Goal: Transaction & Acquisition: Purchase product/service

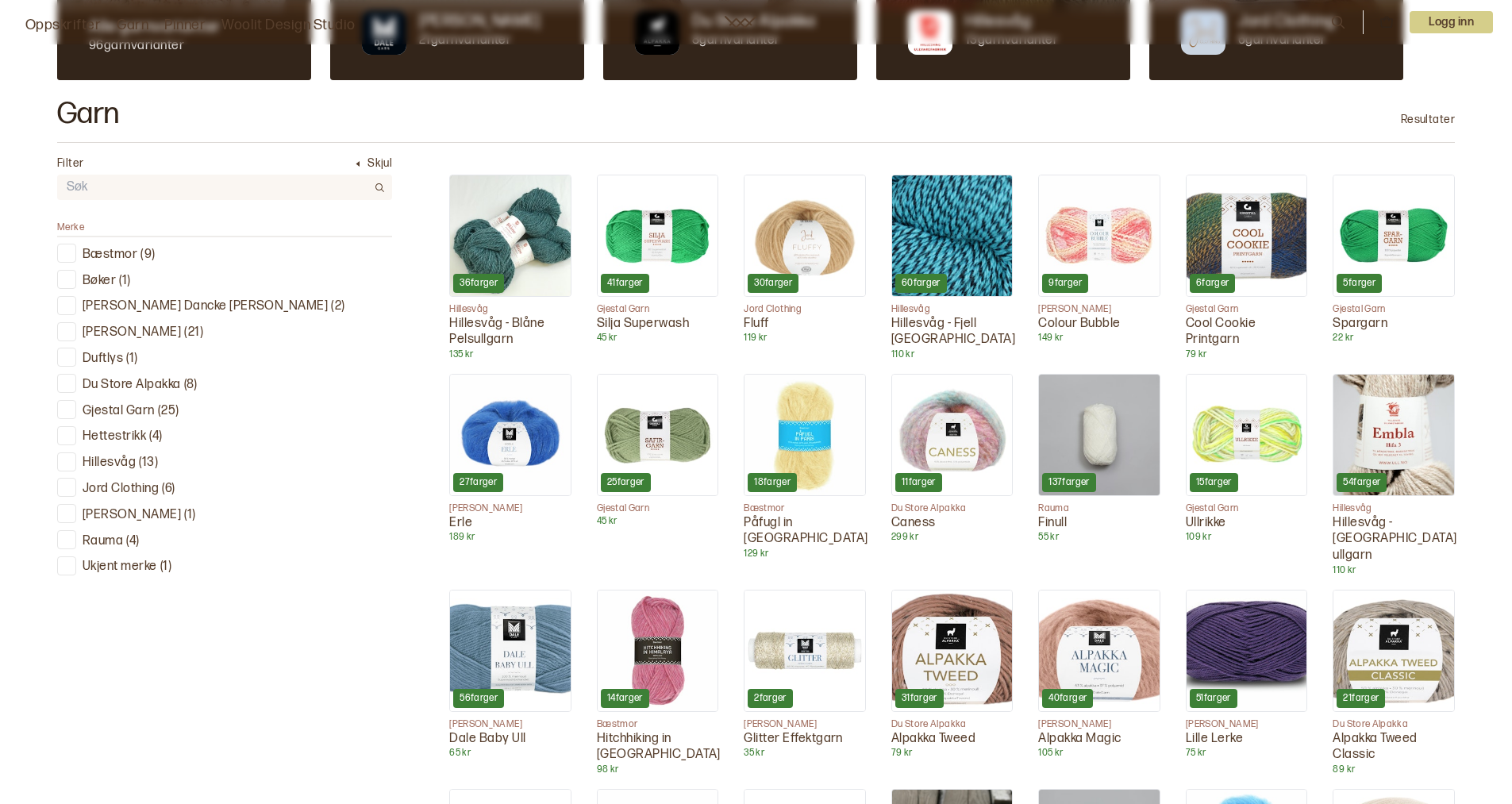
scroll to position [397, 0]
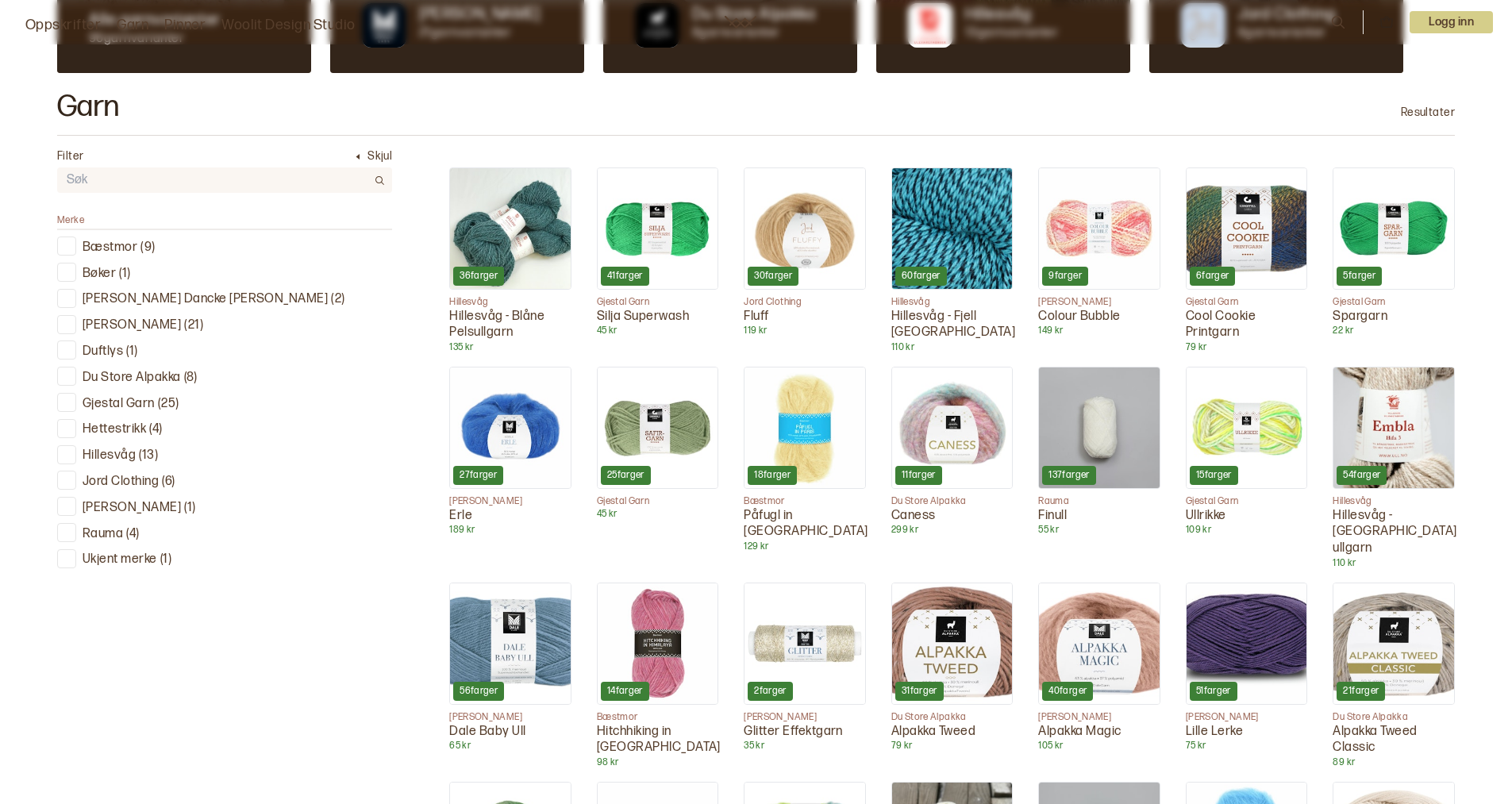
click at [127, 558] on p "Ukjent merke" at bounding box center [120, 560] width 75 height 16
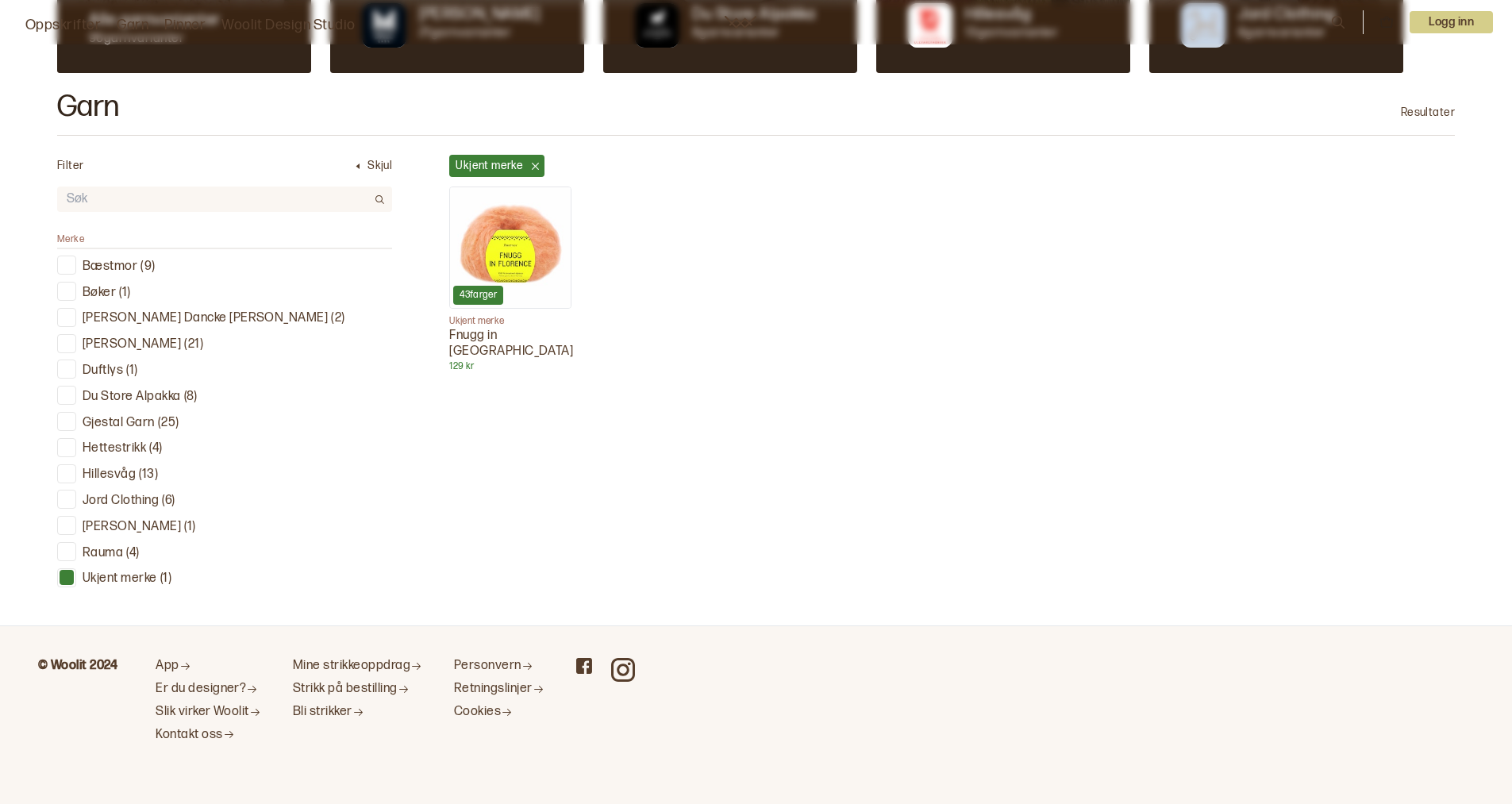
click at [524, 234] on img at bounding box center [510, 248] width 121 height 121
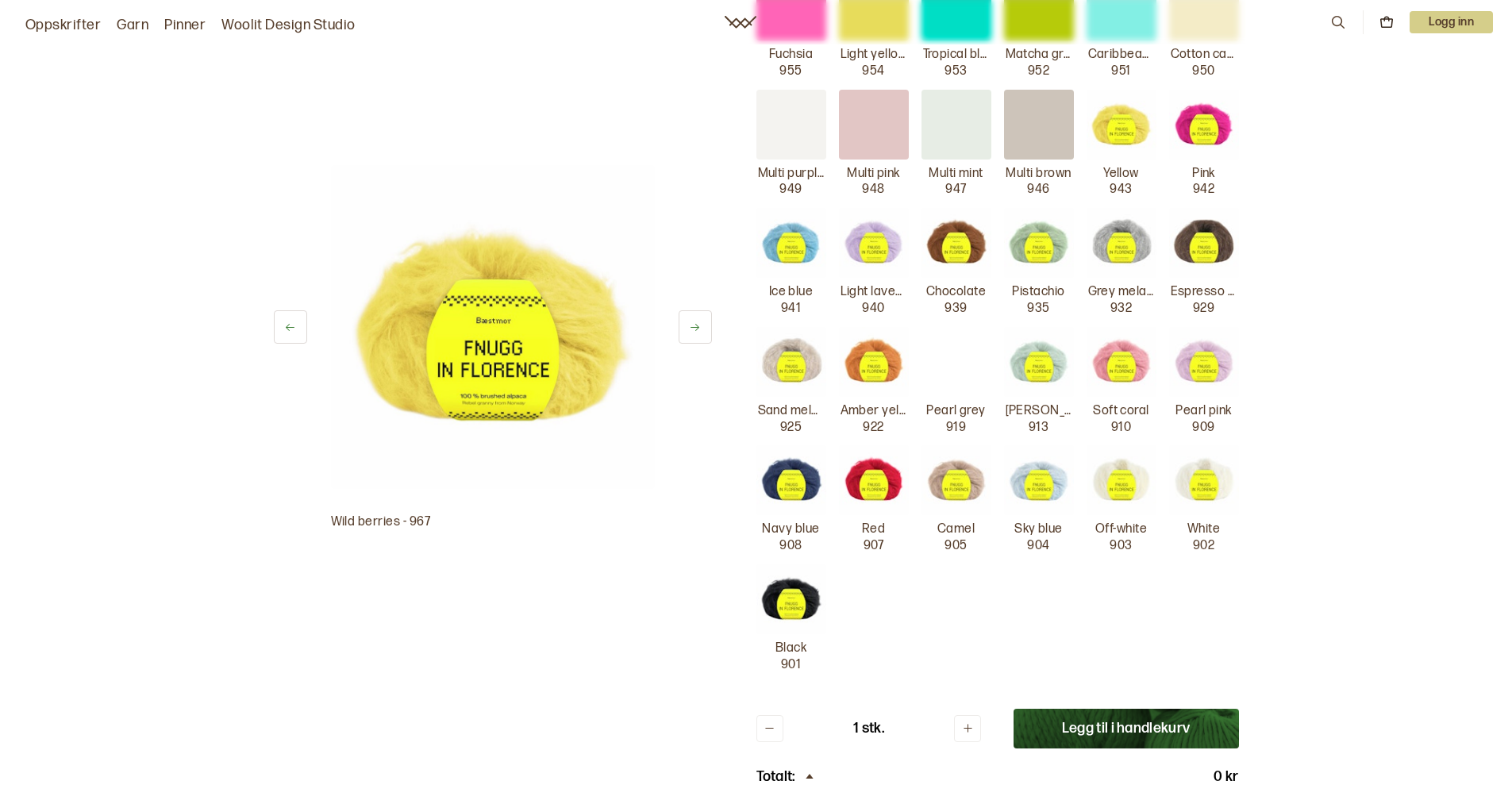
scroll to position [477, 0]
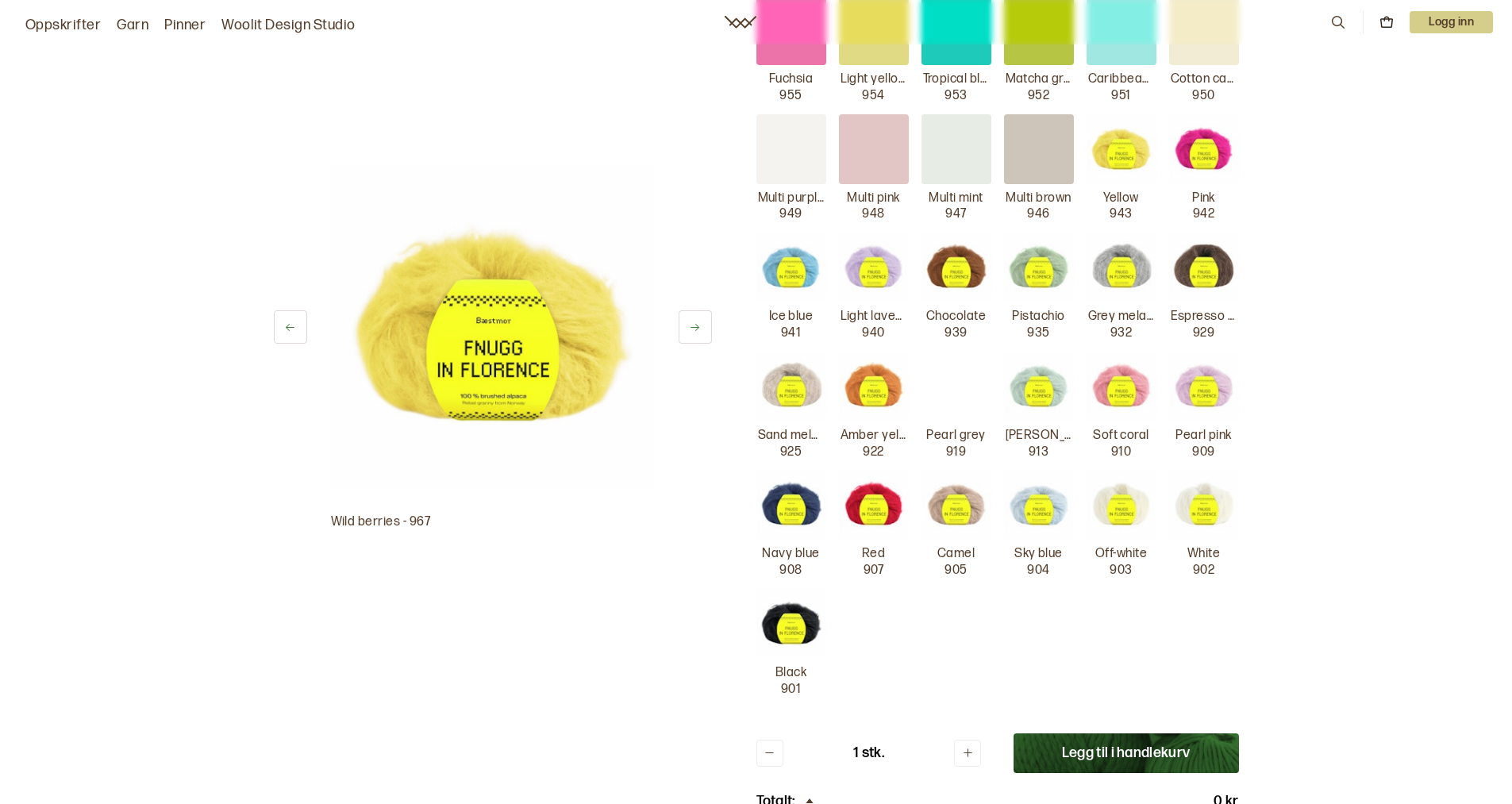
click at [1207, 501] on img at bounding box center [1204, 505] width 70 height 70
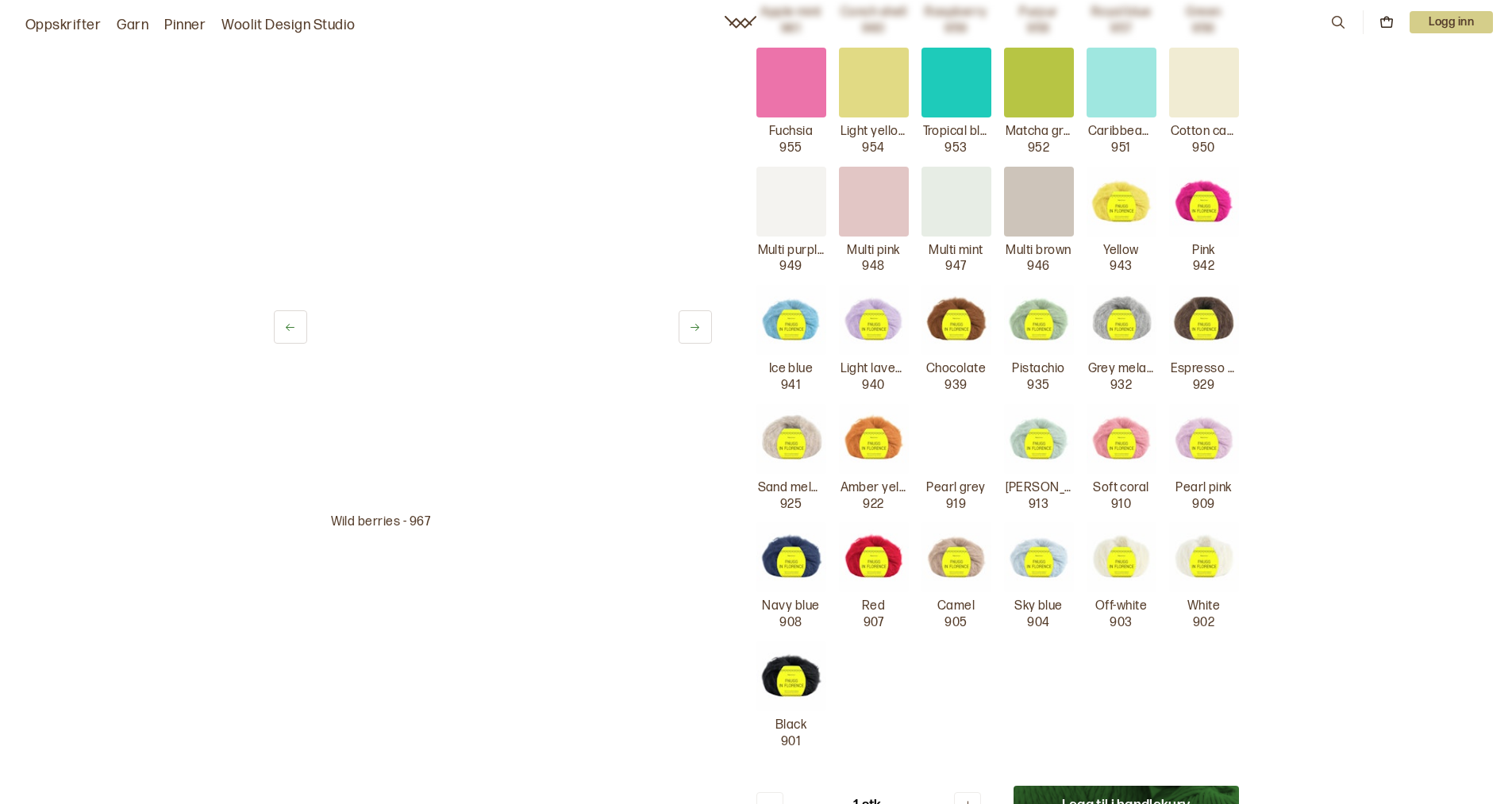
scroll to position [397, 0]
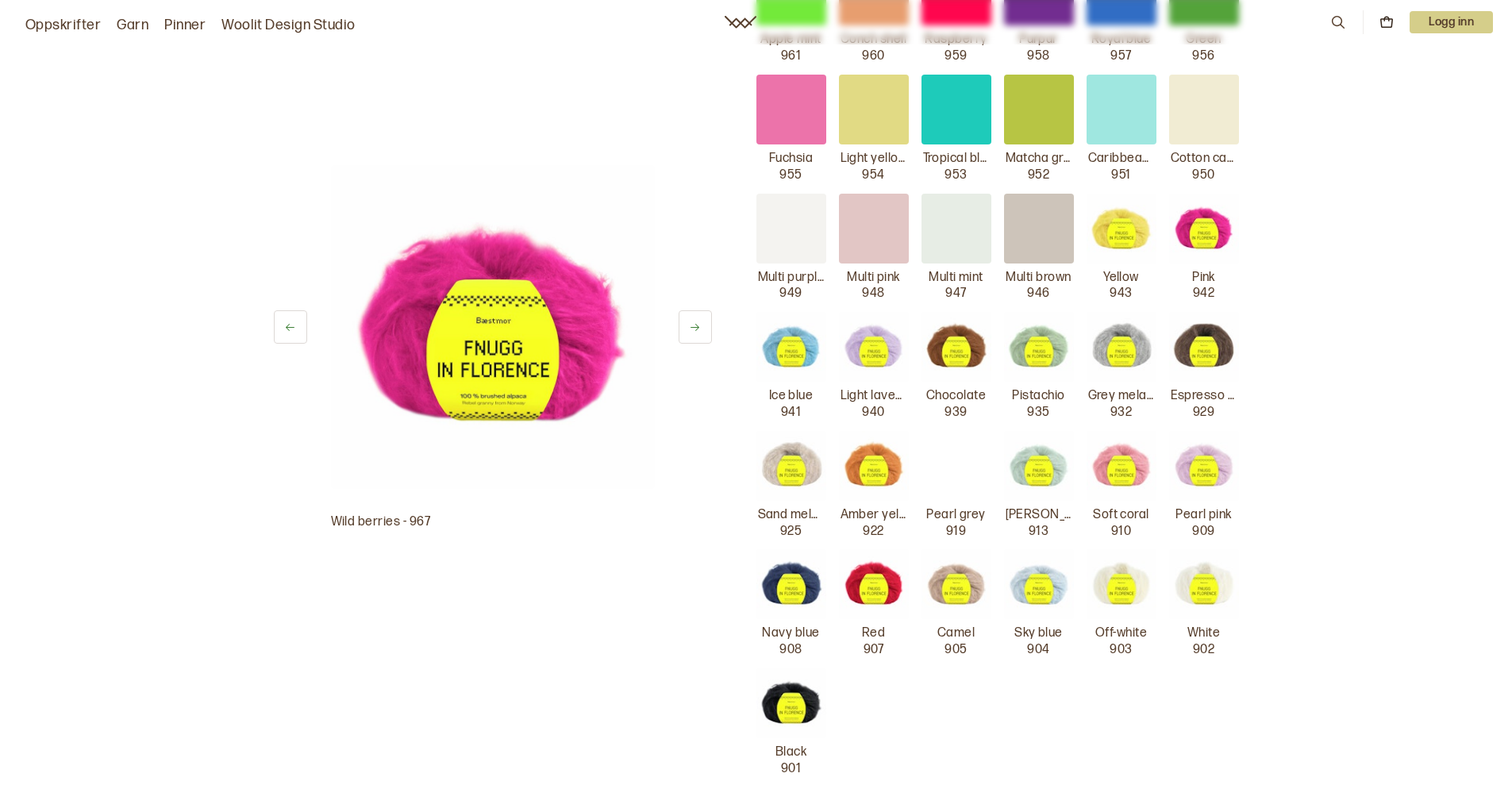
click at [1128, 583] on img at bounding box center [1121, 584] width 70 height 70
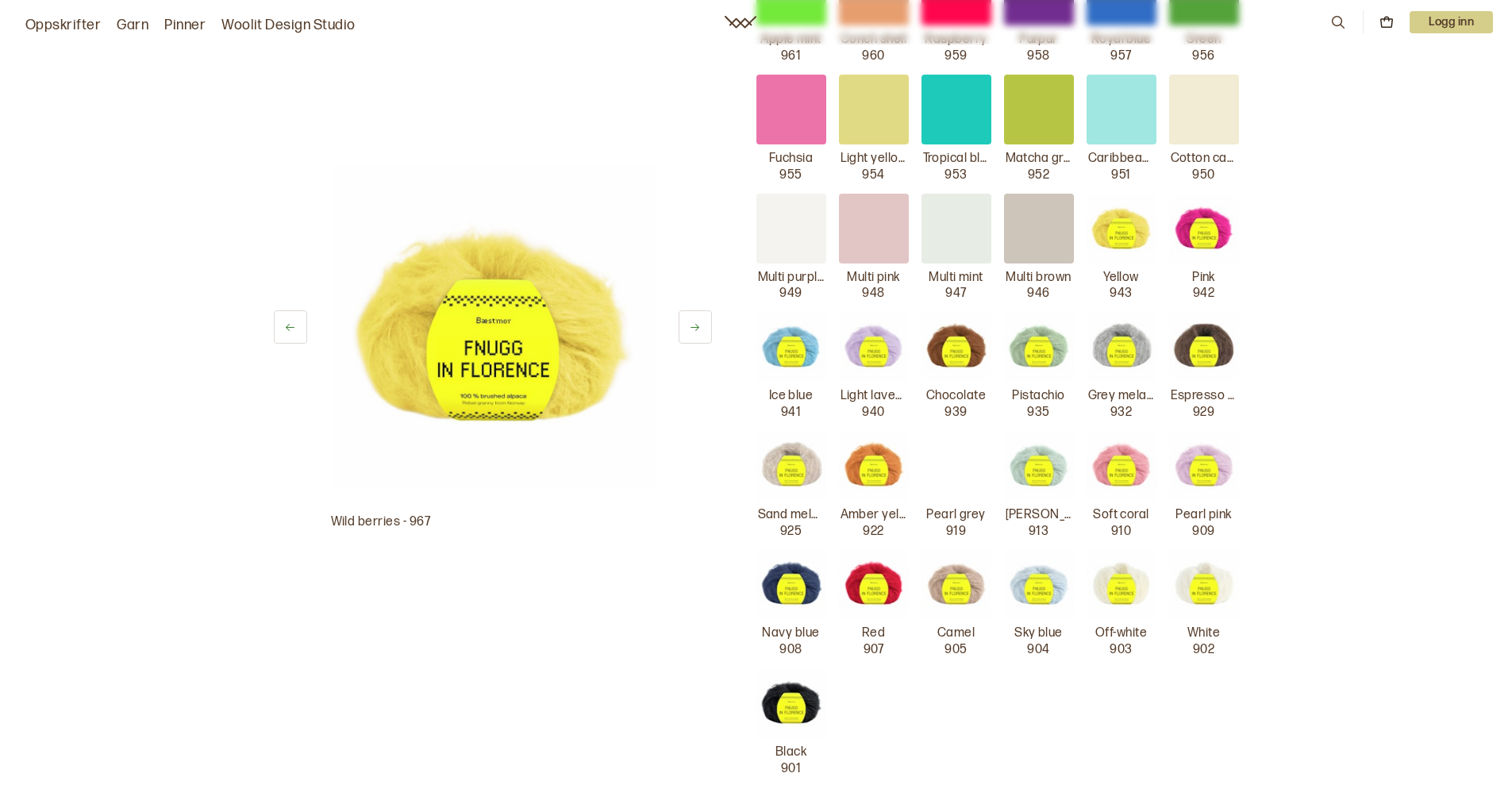
click at [1208, 574] on img at bounding box center [1204, 584] width 70 height 70
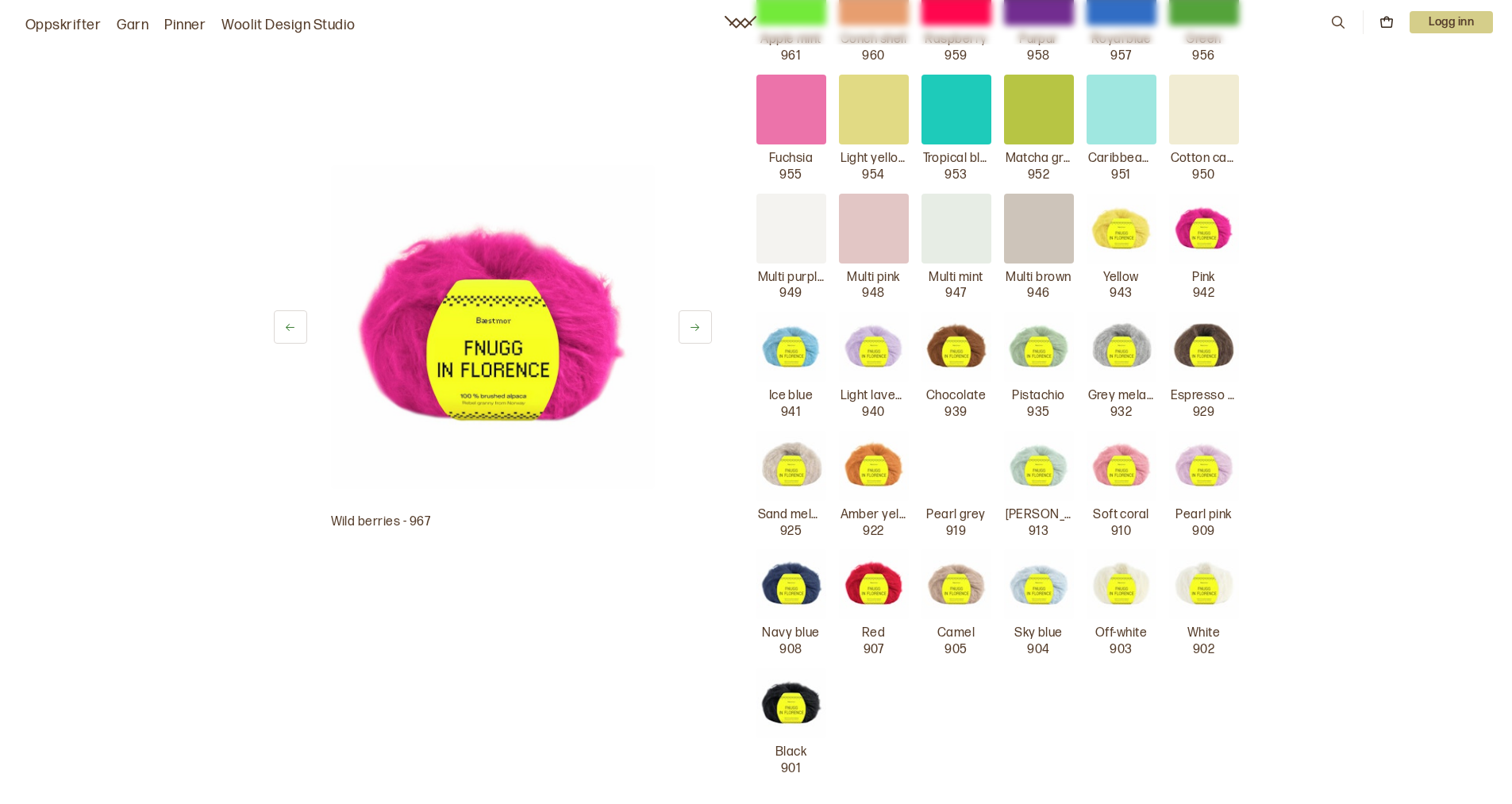
click at [1040, 588] on img at bounding box center [1039, 584] width 70 height 70
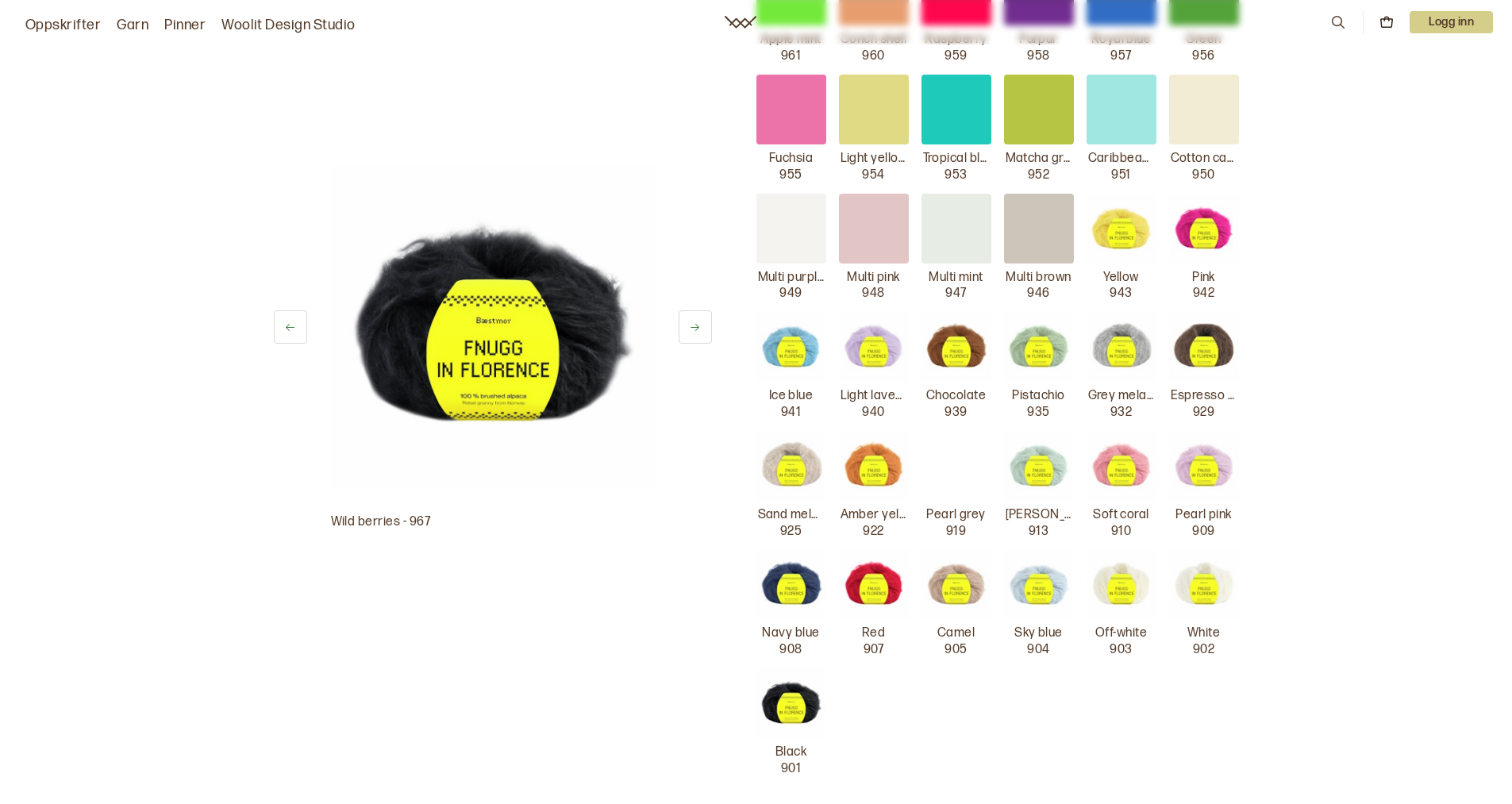
click at [954, 591] on img at bounding box center [957, 584] width 70 height 70
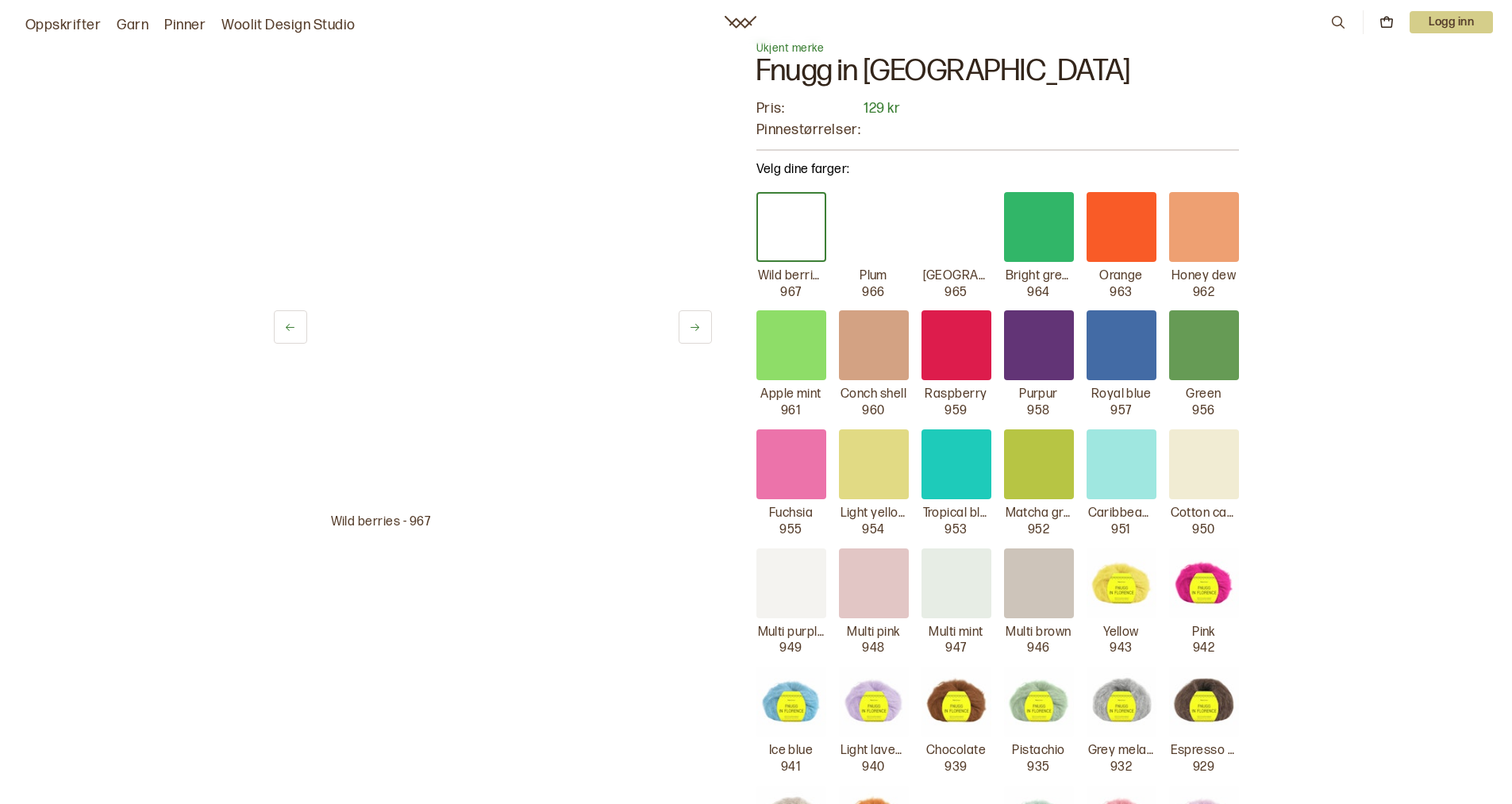
scroll to position [80, 0]
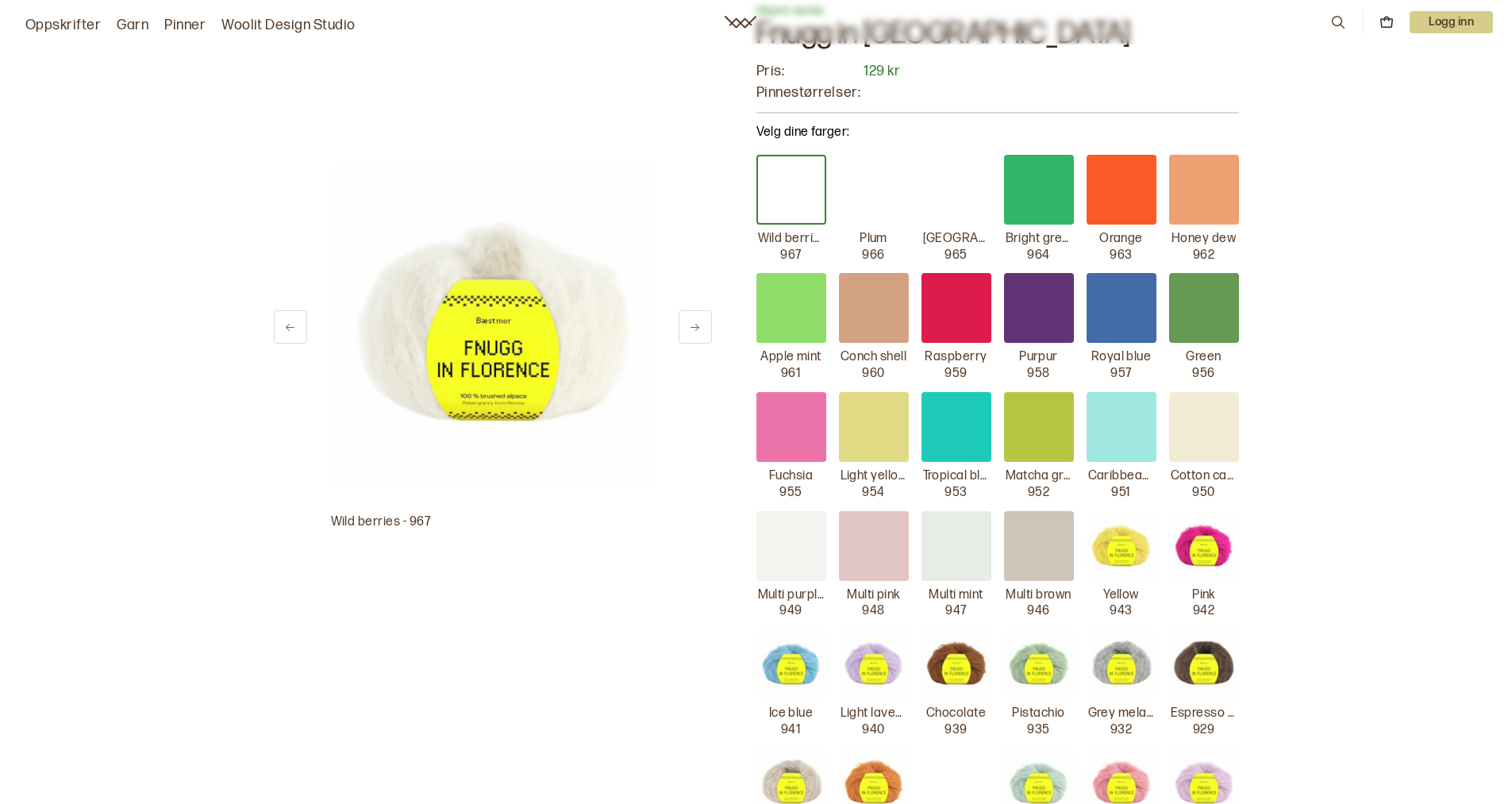
click at [781, 182] on div at bounding box center [791, 189] width 70 height 70
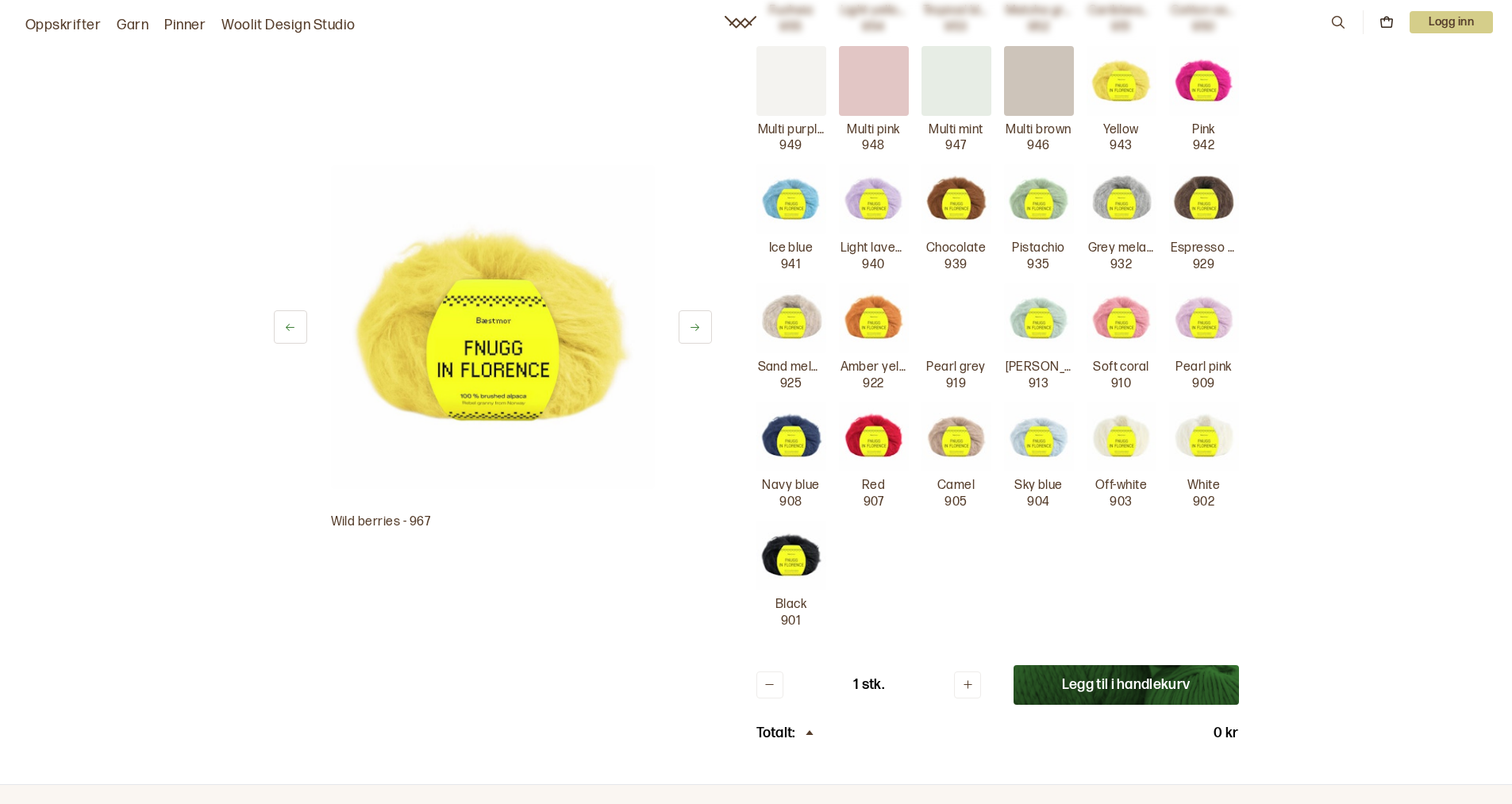
scroll to position [635, 0]
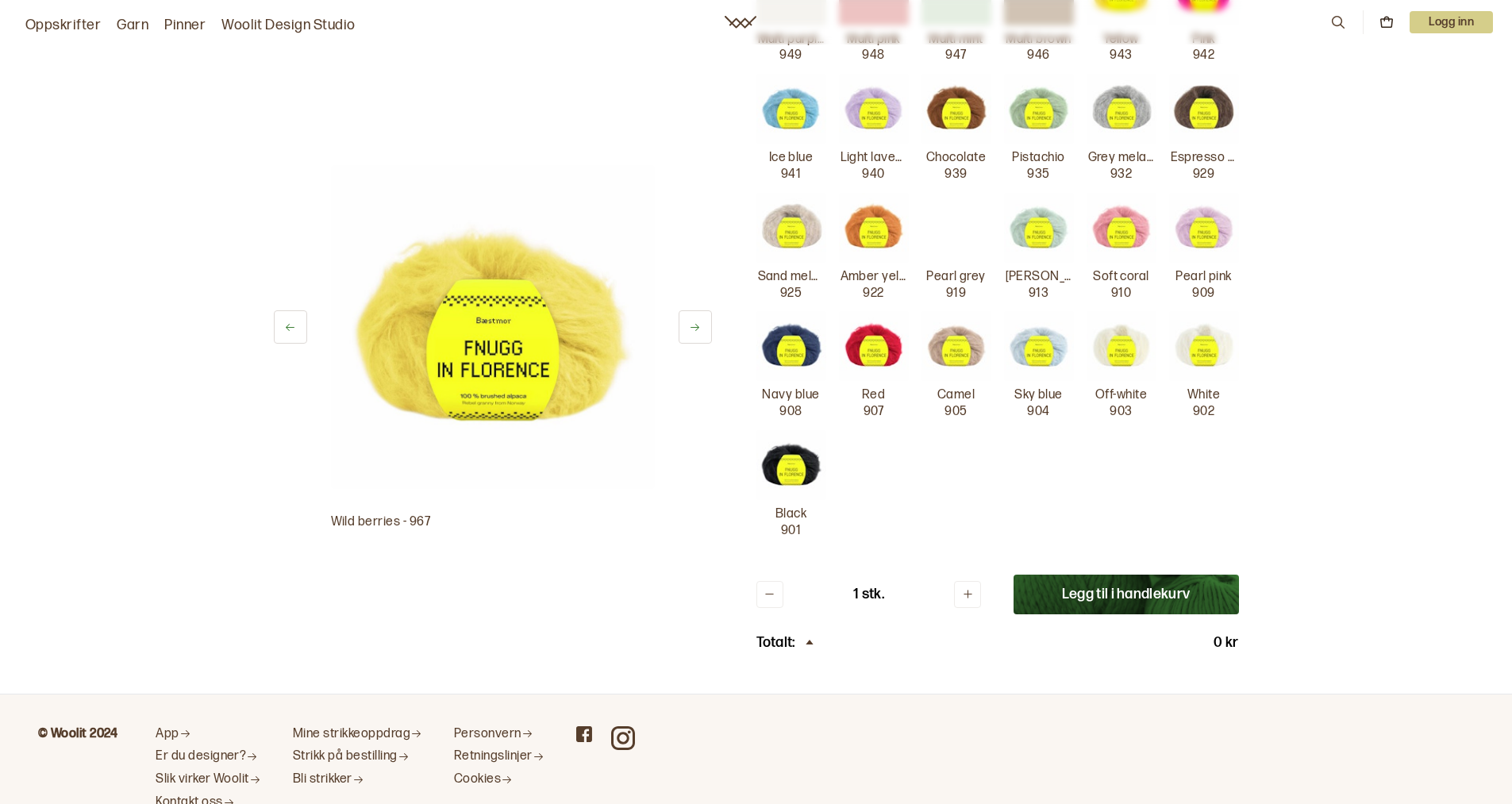
click at [871, 354] on img at bounding box center [874, 346] width 70 height 70
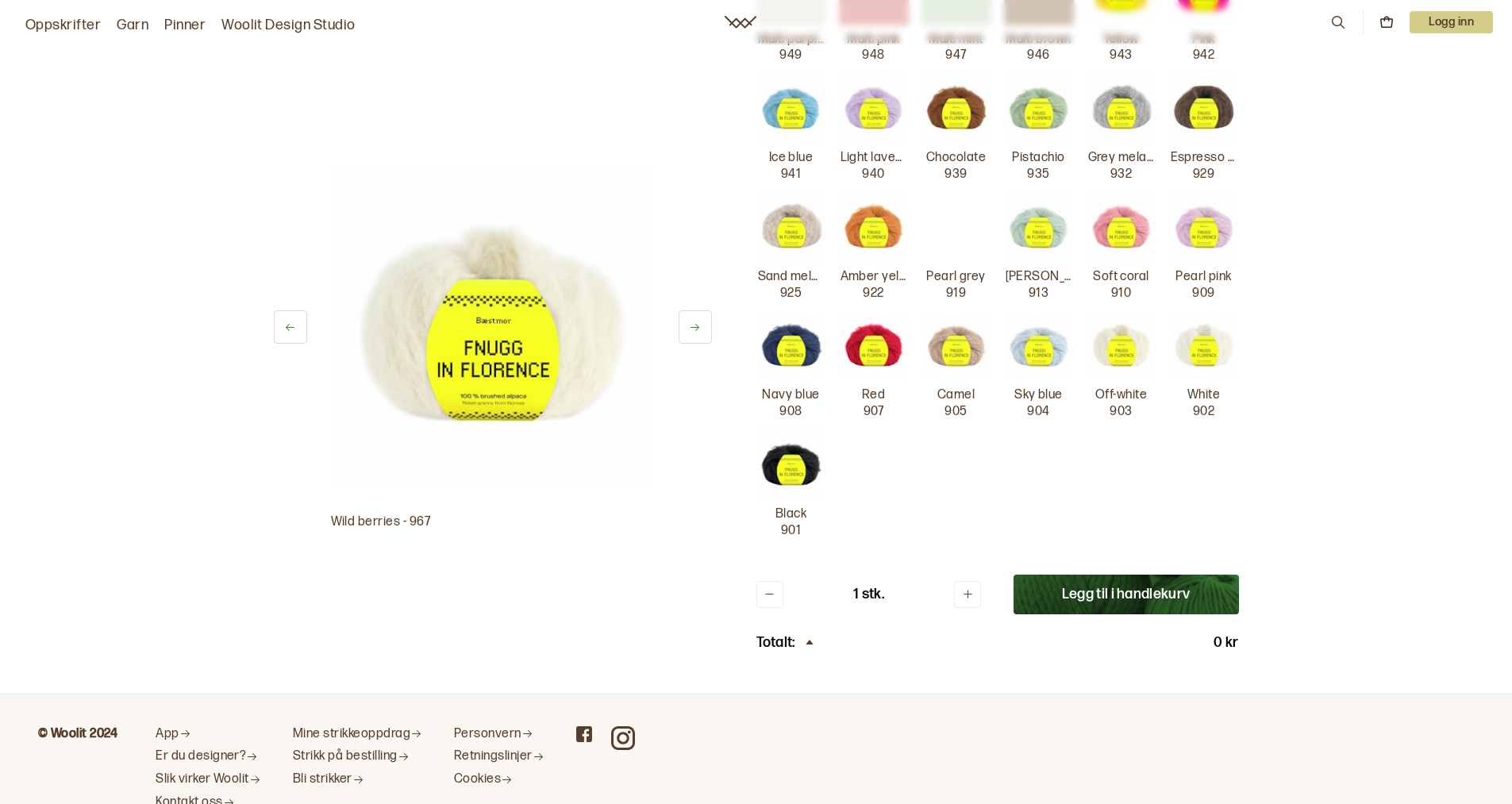
click at [874, 233] on img at bounding box center [874, 228] width 70 height 70
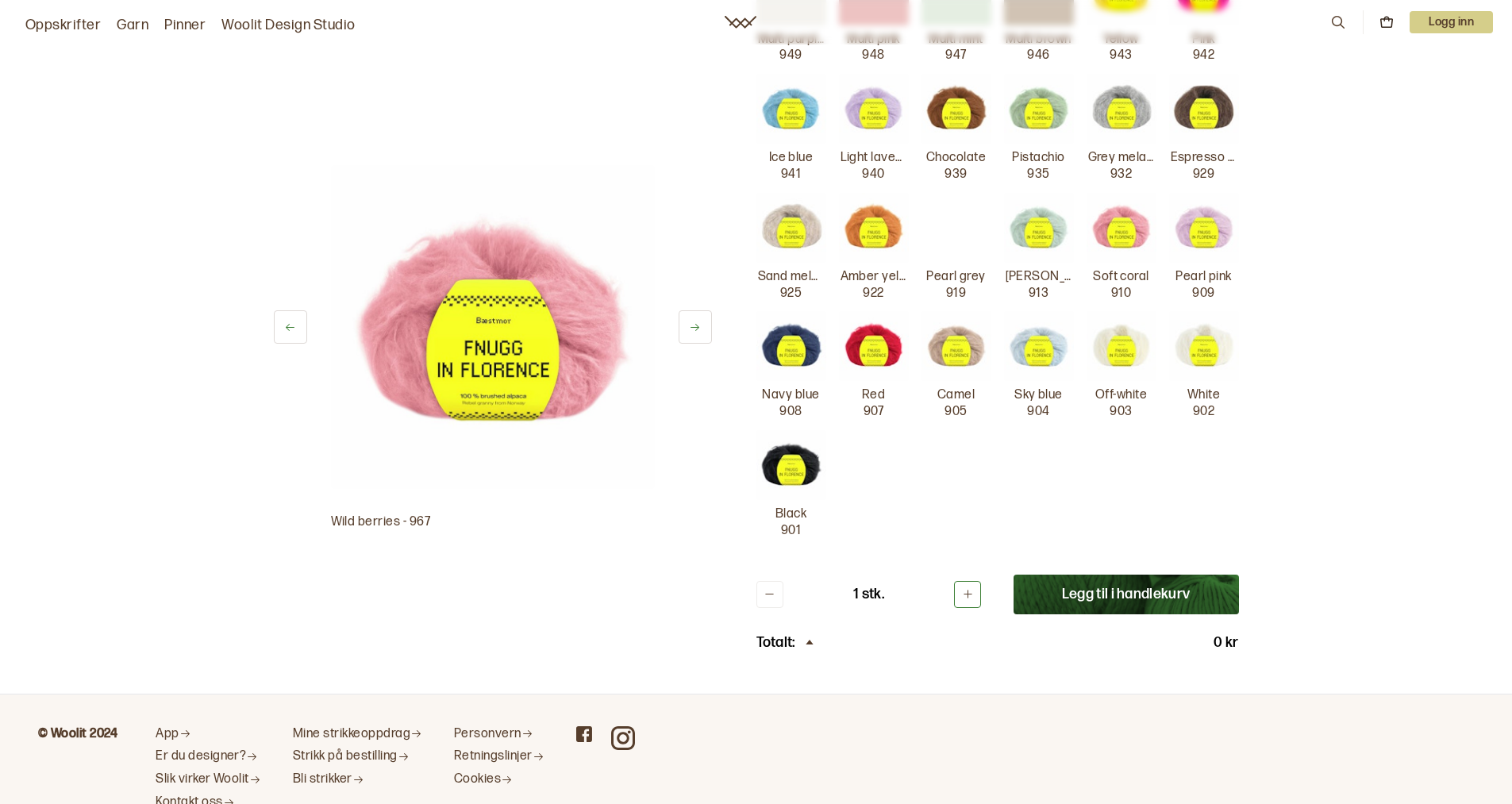
click at [967, 595] on icon at bounding box center [968, 594] width 12 height 12
click at [1116, 592] on button "Legg til i handlekurv" at bounding box center [1126, 594] width 225 height 39
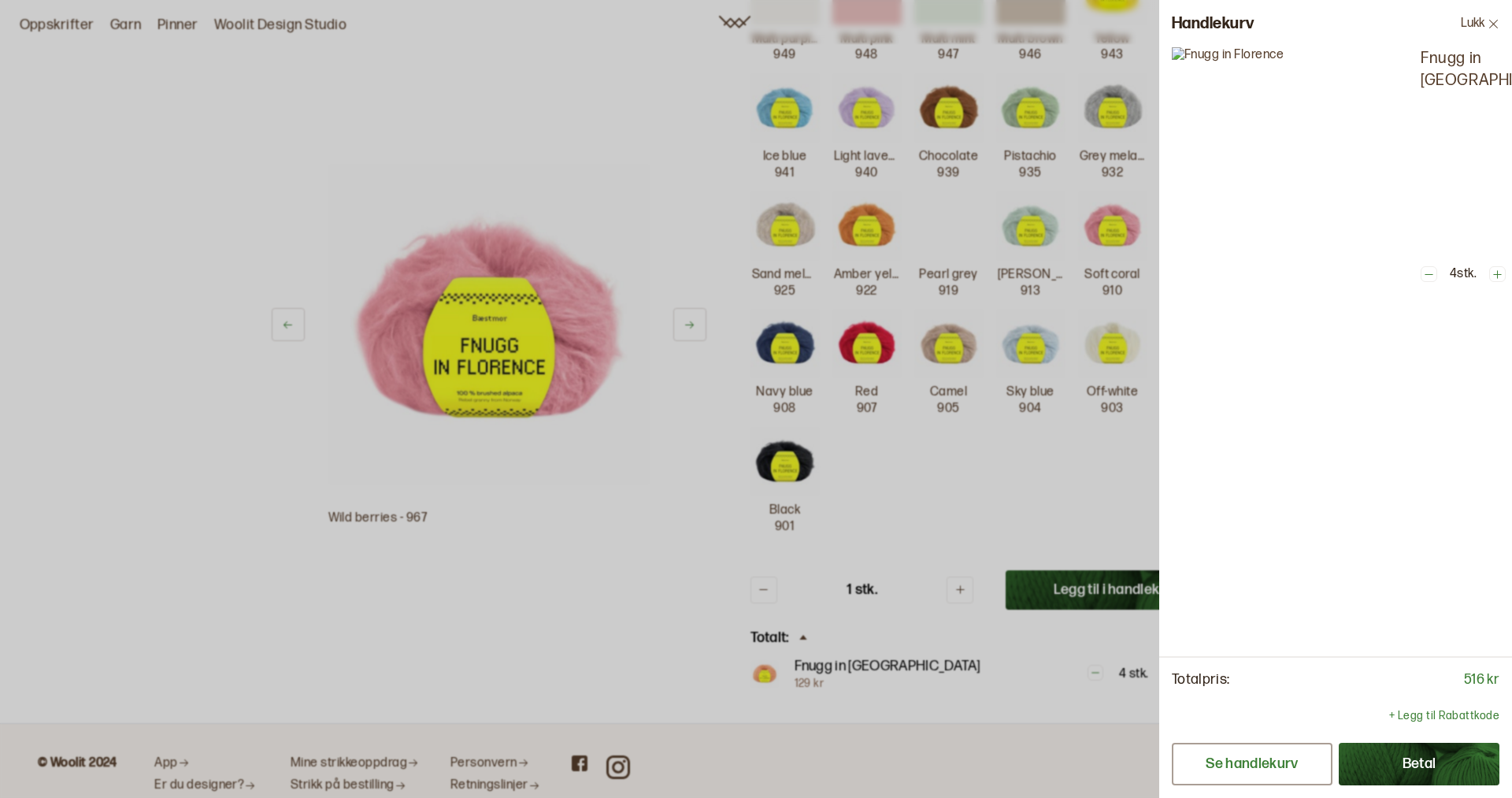
click at [1242, 764] on button "Se handlekurv" at bounding box center [1252, 764] width 161 height 43
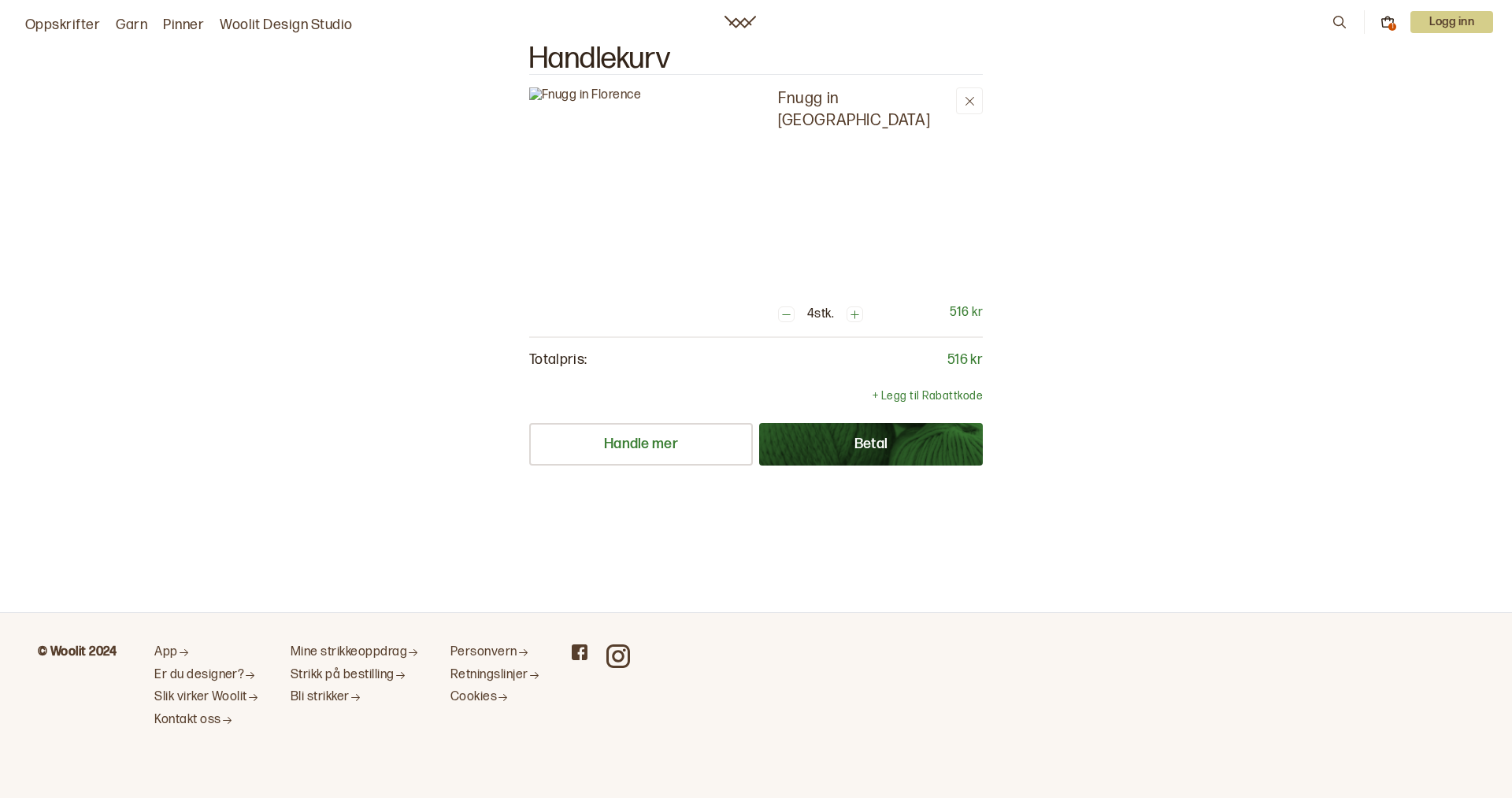
click at [825, 94] on p "Fnugg in [GEOGRAPHIC_DATA]" at bounding box center [863, 109] width 172 height 44
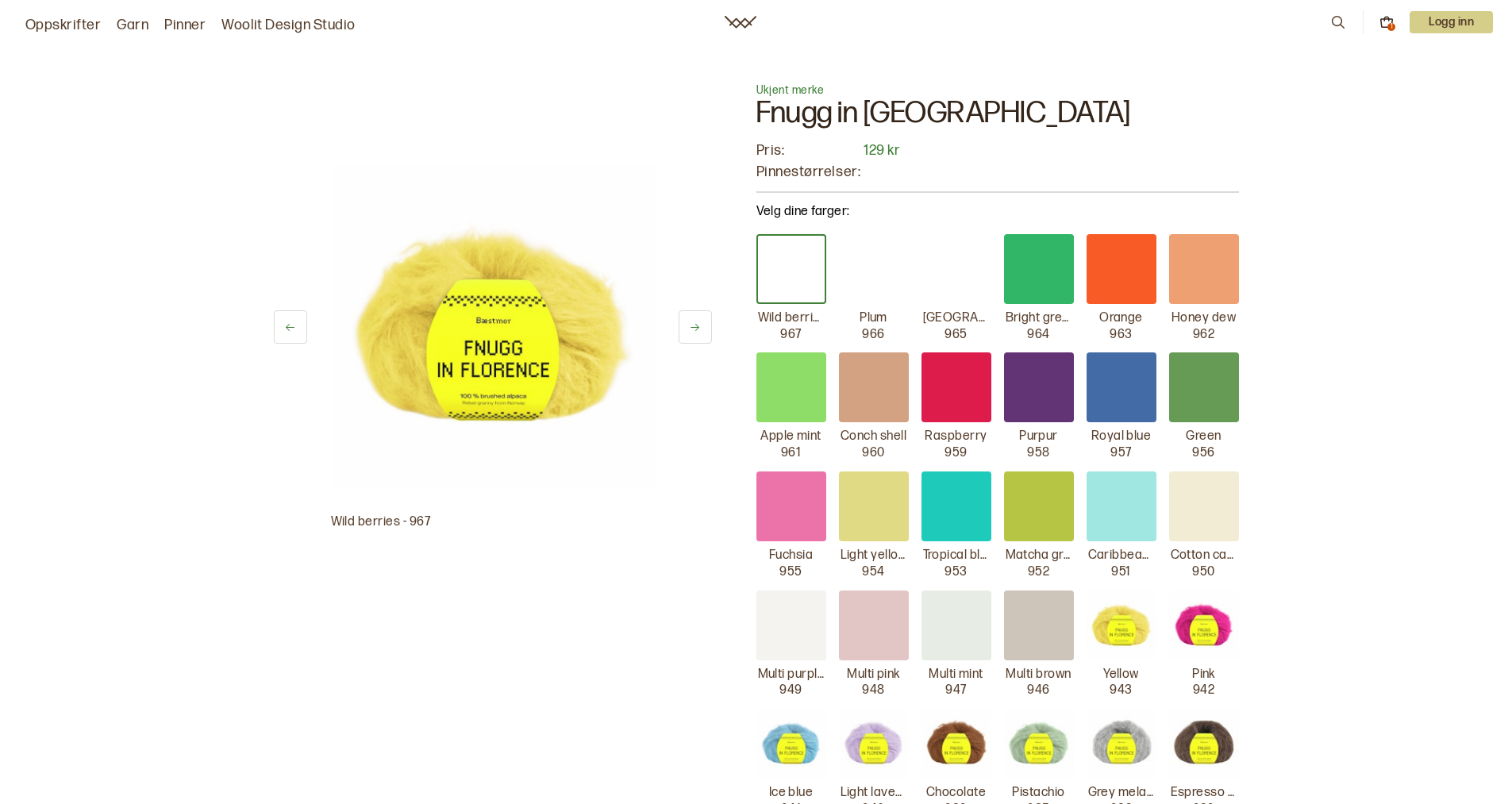
click at [790, 510] on div at bounding box center [791, 506] width 70 height 70
click at [798, 627] on div at bounding box center [791, 626] width 70 height 70
click at [883, 627] on div at bounding box center [874, 626] width 70 height 70
click at [971, 626] on div at bounding box center [957, 626] width 70 height 70
click at [1060, 622] on div at bounding box center [1039, 626] width 70 height 70
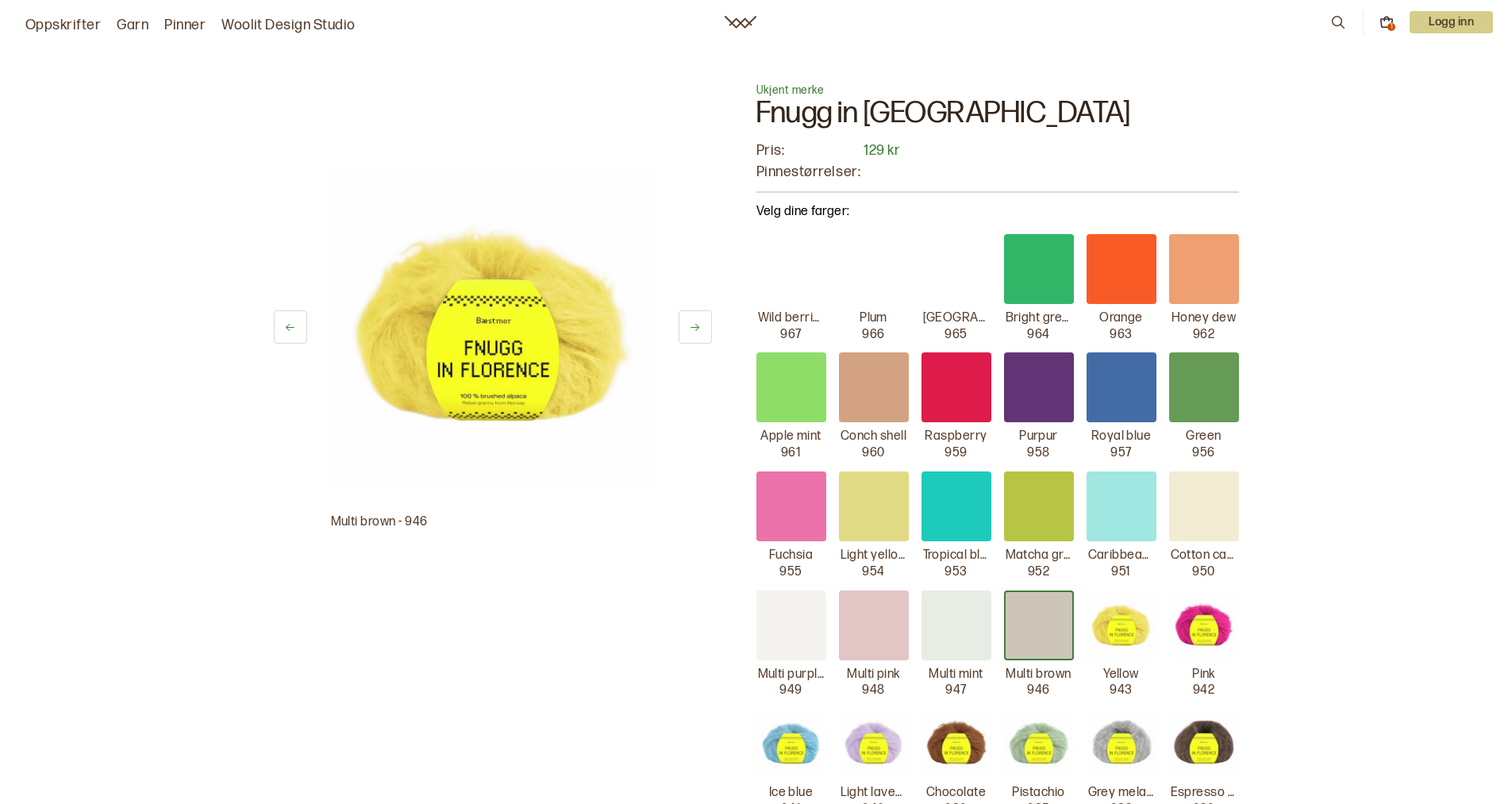
click at [1133, 623] on img at bounding box center [1121, 626] width 70 height 70
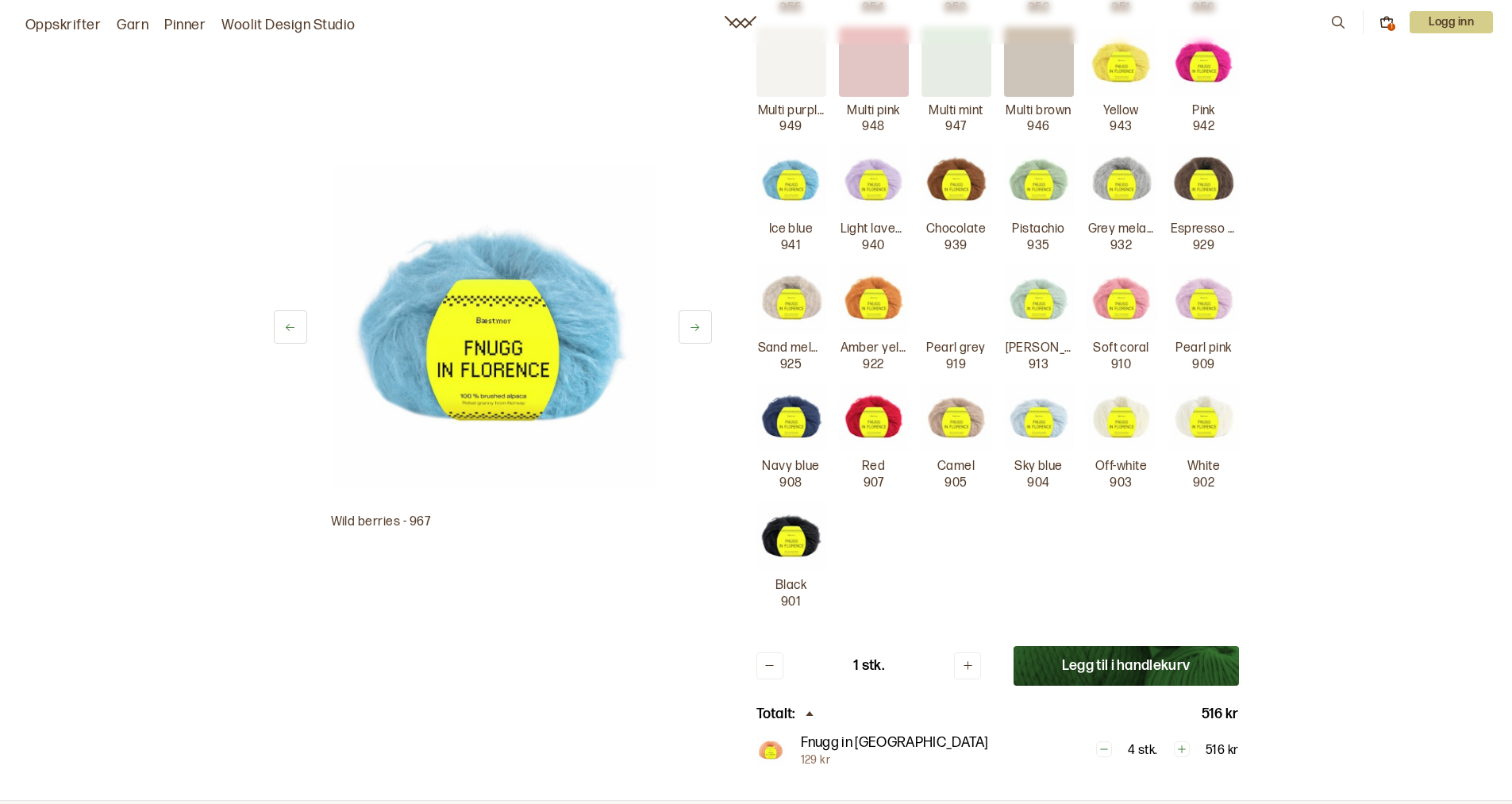
scroll to position [635, 0]
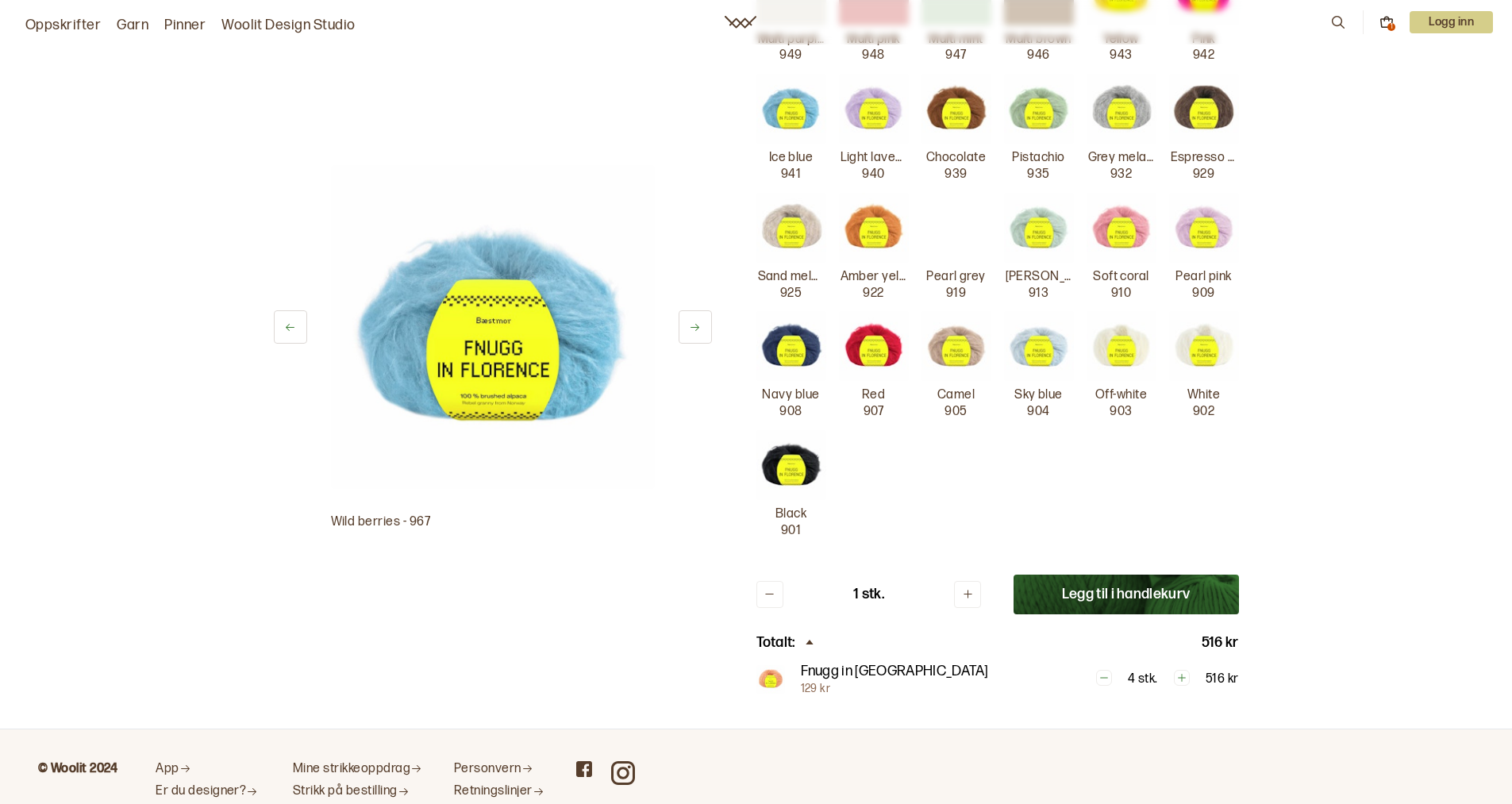
click at [1314, 343] on div "Wild berries - 967 Ukjent merke Fnugg in [GEOGRAPHIC_DATA] Pris: 129 kr Pinnest…" at bounding box center [756, 62] width 1512 height 1332
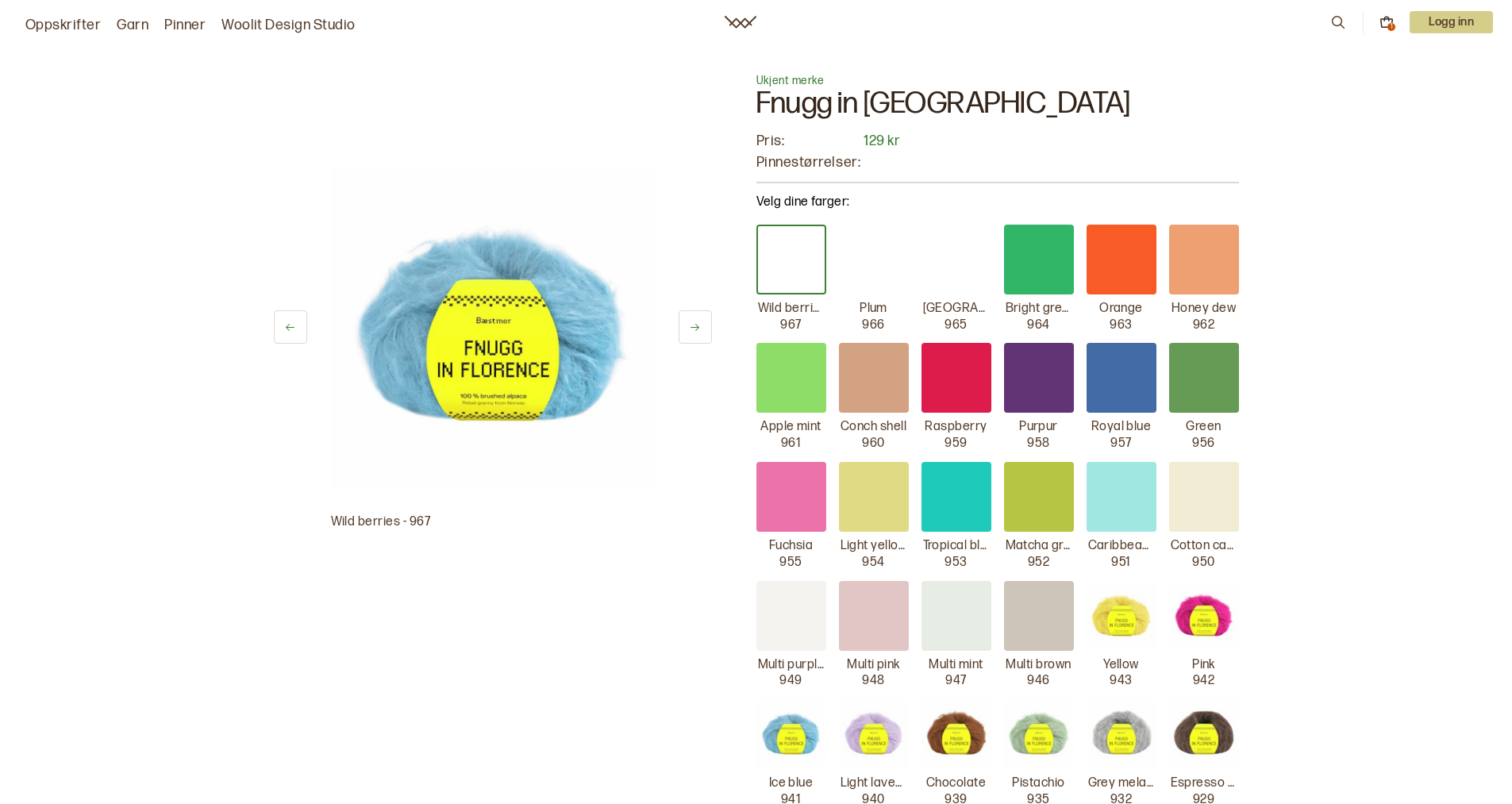
scroll to position [0, 0]
